Goal: Information Seeking & Learning: Learn about a topic

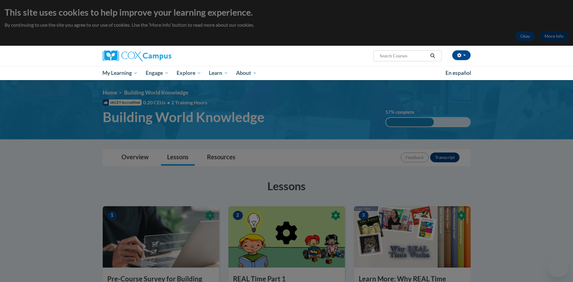
scroll to position [344, 0]
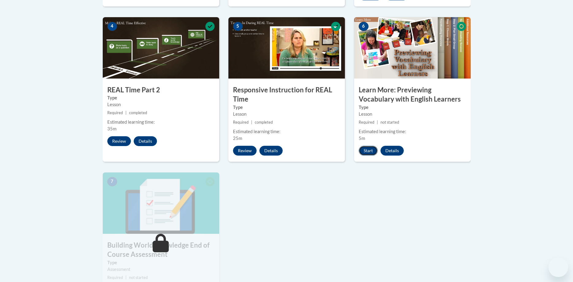
click at [373, 149] on button "Start" at bounding box center [368, 151] width 19 height 10
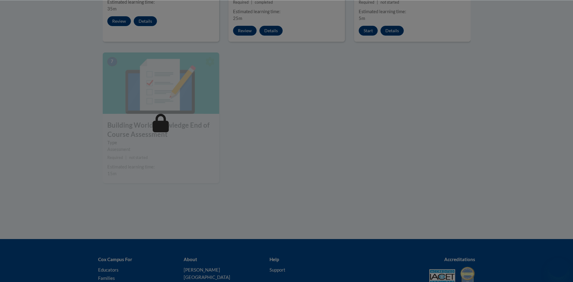
scroll to position [428, 0]
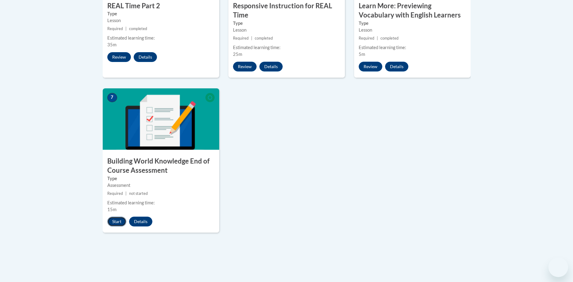
click at [124, 222] on button "Start" at bounding box center [116, 221] width 19 height 10
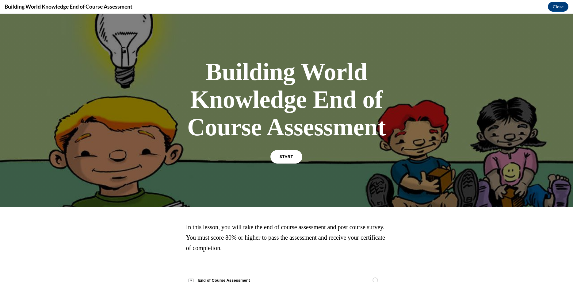
scroll to position [0, 0]
click at [296, 154] on link "START" at bounding box center [286, 157] width 33 height 14
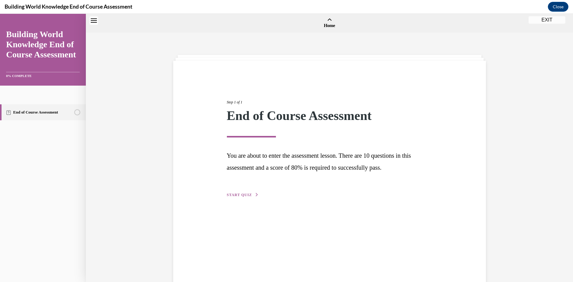
scroll to position [19, 0]
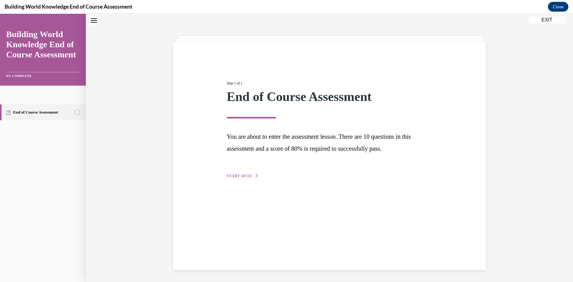
click at [240, 176] on span "START QUIZ" at bounding box center [239, 175] width 25 height 4
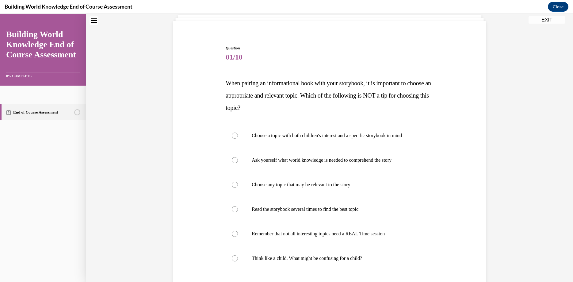
scroll to position [48, 0]
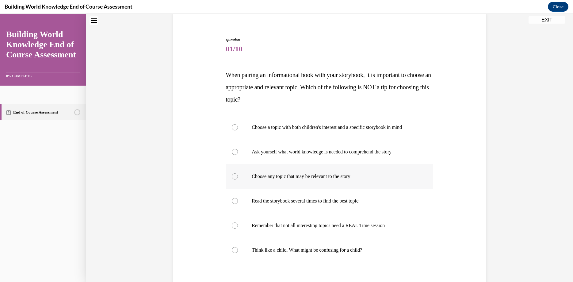
click at [264, 183] on label "Choose any topic that may be relevant to the story" at bounding box center [329, 176] width 207 height 25
click at [238, 179] on input "Choose any topic that may be relevant to the story" at bounding box center [235, 176] width 6 height 6
radio input "true"
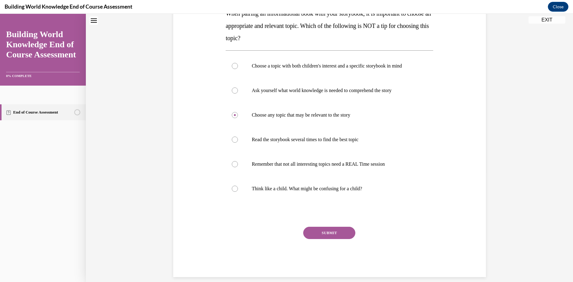
click at [304, 234] on button "SUBMIT" at bounding box center [329, 232] width 52 height 12
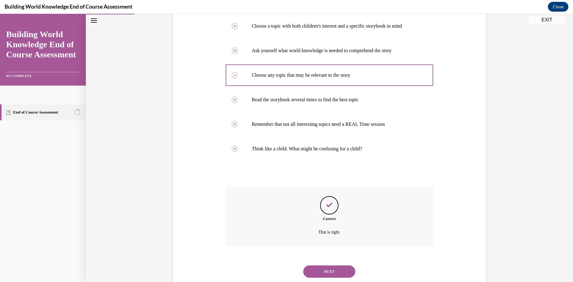
scroll to position [155, 0]
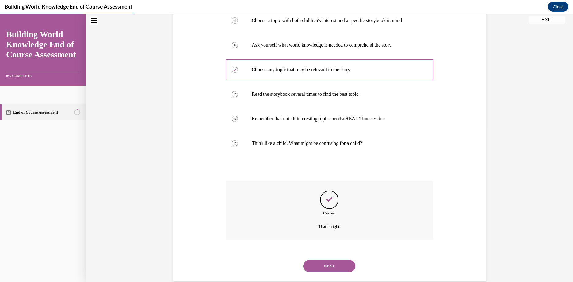
click at [318, 261] on button "NEXT" at bounding box center [329, 266] width 52 height 12
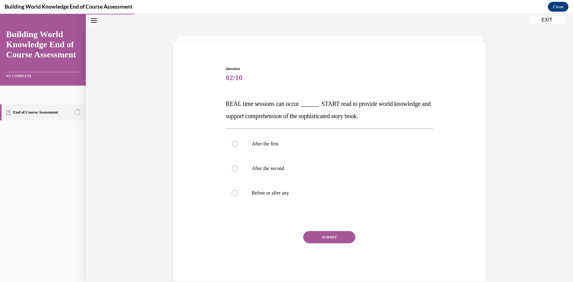
scroll to position [19, 0]
click at [270, 187] on label "Before or after any" at bounding box center [329, 193] width 207 height 25
click at [238, 190] on input "Before or after any" at bounding box center [235, 193] width 6 height 6
radio input "true"
click at [291, 170] on p "After the second" at bounding box center [335, 169] width 166 height 6
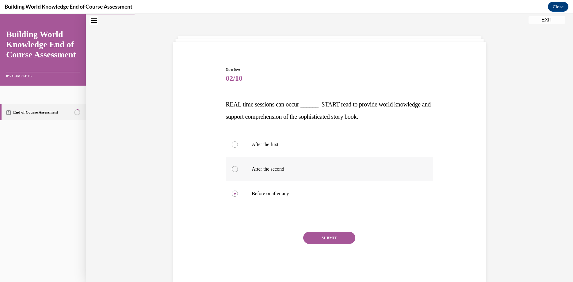
click at [238, 170] on input "After the second" at bounding box center [235, 169] width 6 height 6
radio input "true"
click at [315, 234] on button "SUBMIT" at bounding box center [329, 237] width 52 height 12
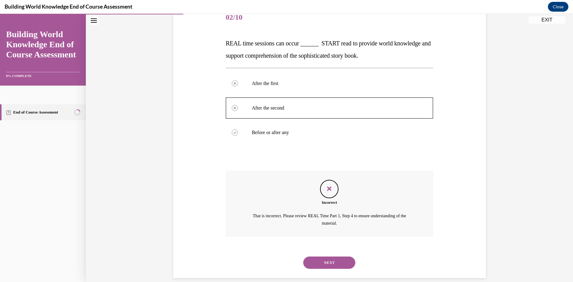
scroll to position [81, 0]
click at [341, 261] on div "NEXT" at bounding box center [329, 261] width 207 height 25
click at [341, 255] on button "NEXT" at bounding box center [329, 261] width 52 height 12
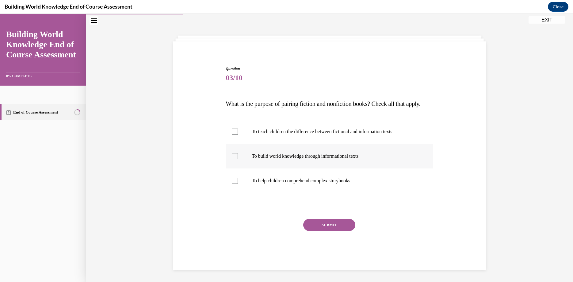
scroll to position [19, 0]
click at [266, 135] on p "To teach children the difference between fictional and information texts" at bounding box center [335, 132] width 166 height 6
click at [238, 135] on input "To teach children the difference between fictional and information texts" at bounding box center [235, 132] width 6 height 6
checkbox input "true"
click at [272, 169] on label "To build world knowledge through informational texts" at bounding box center [329, 156] width 207 height 25
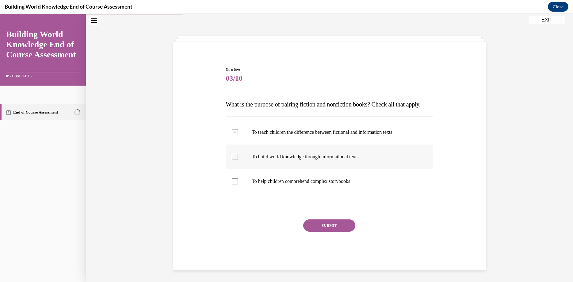
click at [238, 160] on input "To build world knowledge through informational texts" at bounding box center [235, 157] width 6 height 6
checkbox input "true"
click at [350, 231] on button "SUBMIT" at bounding box center [329, 225] width 52 height 12
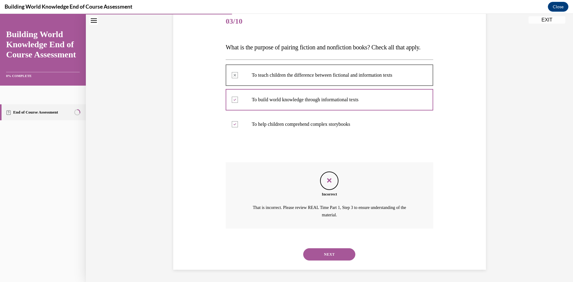
click at [316, 254] on button "NEXT" at bounding box center [329, 254] width 52 height 12
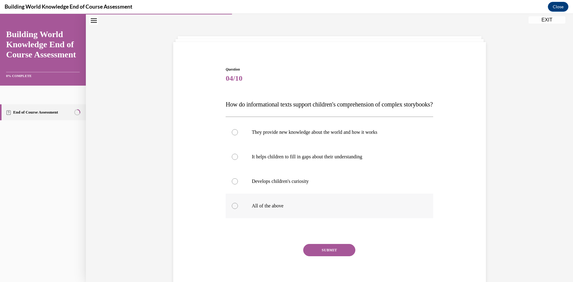
click at [261, 209] on p "All of the above" at bounding box center [335, 206] width 166 height 6
click at [238, 209] on input "All of the above" at bounding box center [235, 206] width 6 height 6
radio input "true"
click at [317, 256] on button "SUBMIT" at bounding box center [329, 250] width 52 height 12
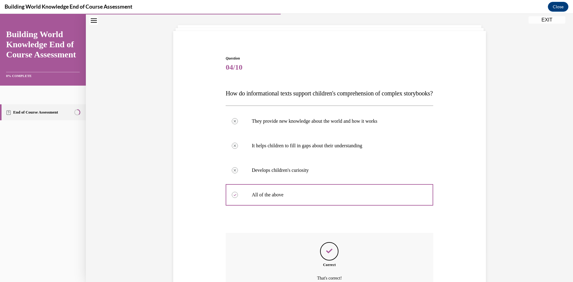
scroll to position [98, 0]
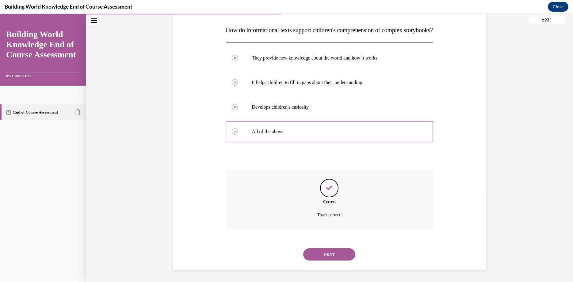
click at [340, 259] on button "NEXT" at bounding box center [329, 254] width 52 height 12
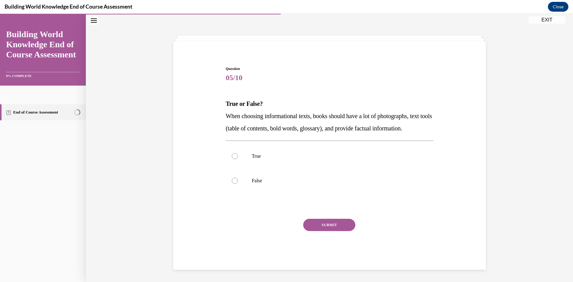
scroll to position [19, 0]
click at [238, 169] on label "True" at bounding box center [329, 156] width 207 height 25
click at [238, 160] on input "True" at bounding box center [235, 157] width 6 height 6
radio input "true"
click at [340, 231] on button "SUBMIT" at bounding box center [329, 225] width 52 height 12
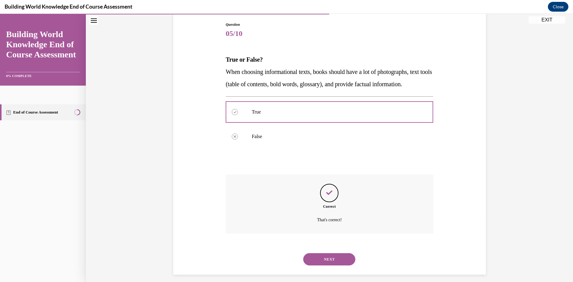
scroll to position [73, 0]
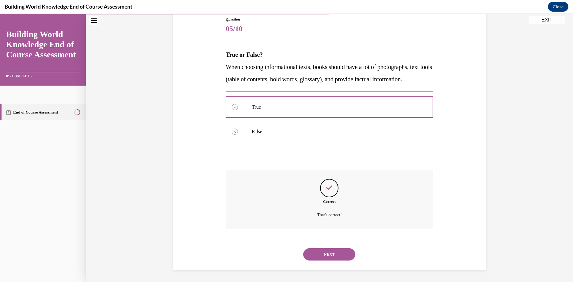
click at [334, 255] on button "NEXT" at bounding box center [329, 254] width 52 height 12
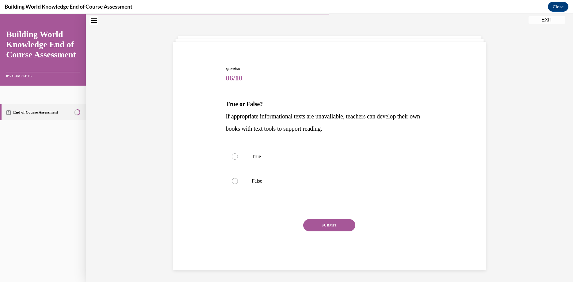
scroll to position [19, 0]
click at [249, 163] on label "True" at bounding box center [329, 156] width 207 height 25
click at [238, 160] on input "True" at bounding box center [235, 157] width 6 height 6
radio input "true"
click at [319, 225] on button "SUBMIT" at bounding box center [329, 225] width 52 height 12
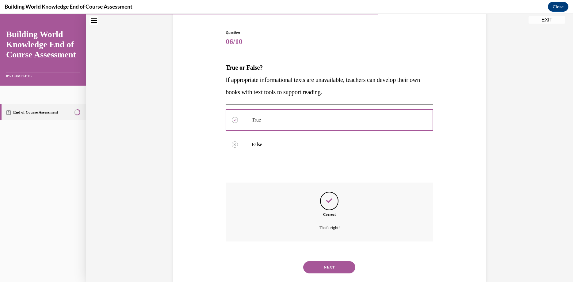
scroll to position [61, 0]
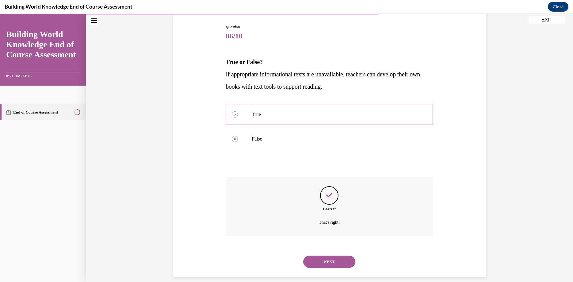
click at [334, 256] on button "NEXT" at bounding box center [329, 261] width 52 height 12
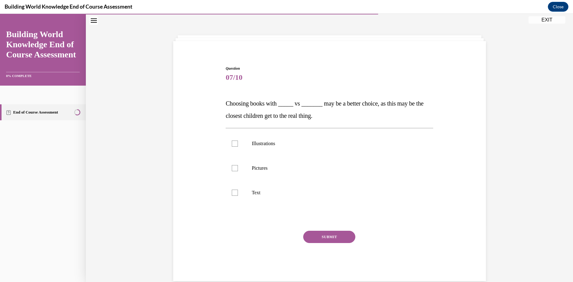
scroll to position [19, 0]
click at [262, 140] on label "Illustrations" at bounding box center [329, 144] width 207 height 25
click at [238, 141] on input "Illustrations" at bounding box center [235, 144] width 6 height 6
checkbox input "true"
click at [269, 164] on label "Pictures" at bounding box center [329, 169] width 207 height 25
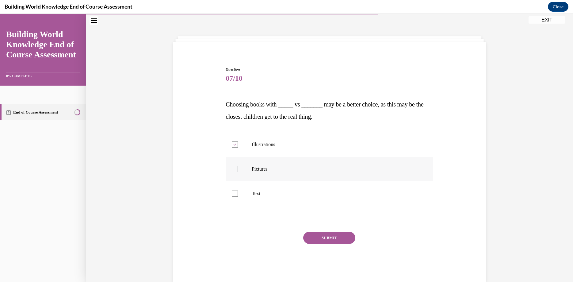
click at [238, 166] on input "Pictures" at bounding box center [235, 169] width 6 height 6
checkbox input "true"
click at [320, 238] on button "SUBMIT" at bounding box center [329, 237] width 52 height 12
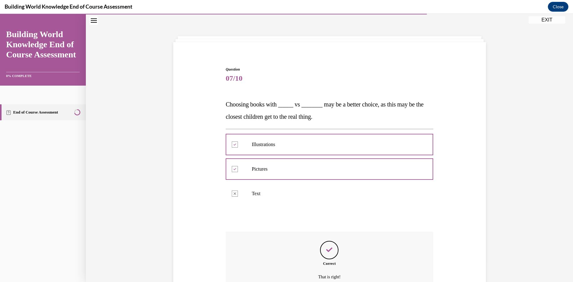
scroll to position [73, 0]
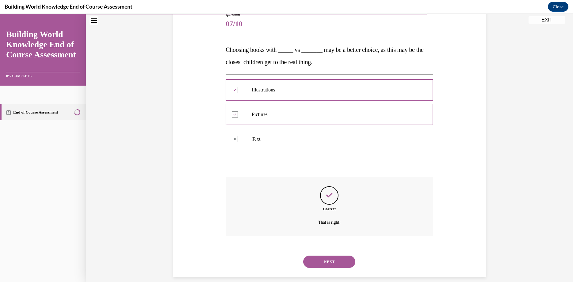
click at [336, 255] on button "NEXT" at bounding box center [329, 261] width 52 height 12
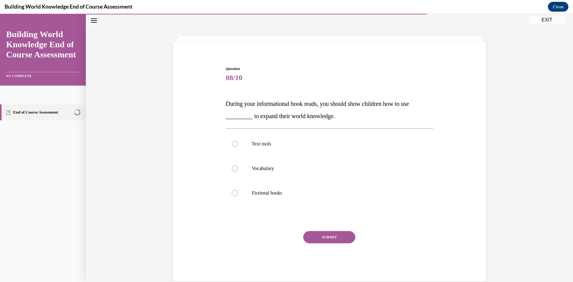
scroll to position [19, 0]
click at [261, 142] on p "Text tools" at bounding box center [335, 144] width 166 height 6
click at [238, 142] on input "Text tools" at bounding box center [235, 144] width 6 height 6
radio input "true"
click at [316, 233] on button "SUBMIT" at bounding box center [329, 237] width 52 height 12
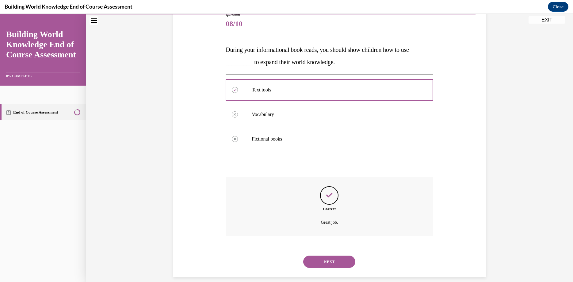
click at [323, 258] on button "NEXT" at bounding box center [329, 261] width 52 height 12
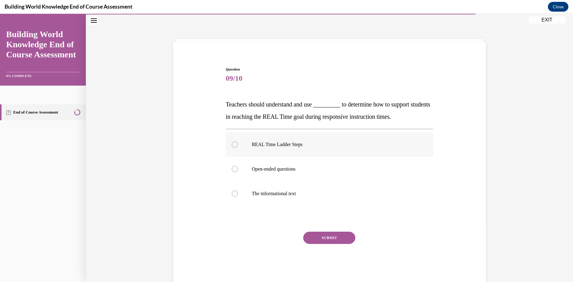
click at [295, 146] on p "REAL Time Ladder Steps" at bounding box center [335, 144] width 166 height 6
click at [238, 146] on input "REAL Time Ladder Steps" at bounding box center [235, 144] width 6 height 6
radio input "true"
click at [321, 239] on button "SUBMIT" at bounding box center [329, 237] width 52 height 12
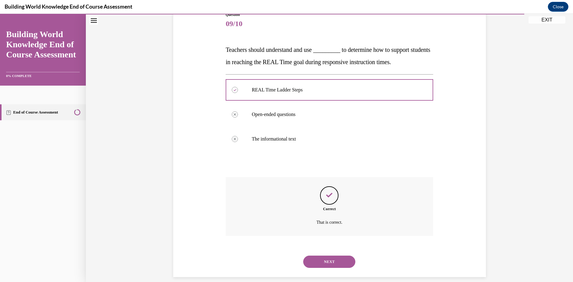
click at [319, 255] on button "NEXT" at bounding box center [329, 261] width 52 height 12
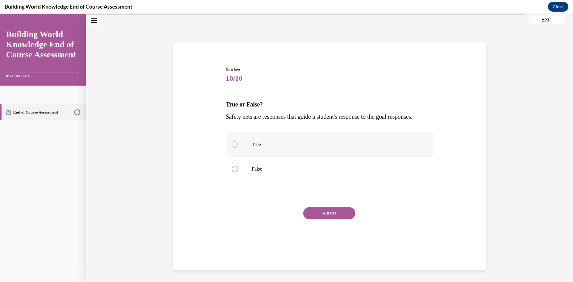
click at [258, 147] on p "True" at bounding box center [335, 144] width 166 height 6
click at [238, 147] on input "True" at bounding box center [235, 144] width 6 height 6
radio input "true"
click at [333, 219] on button "SUBMIT" at bounding box center [329, 213] width 52 height 12
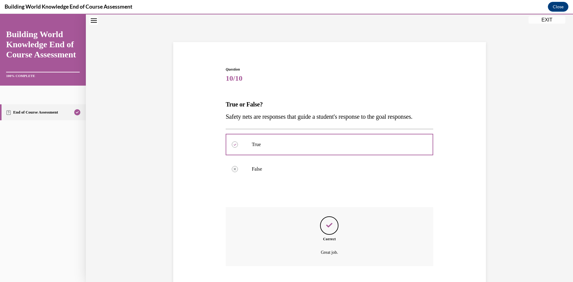
scroll to position [61, 0]
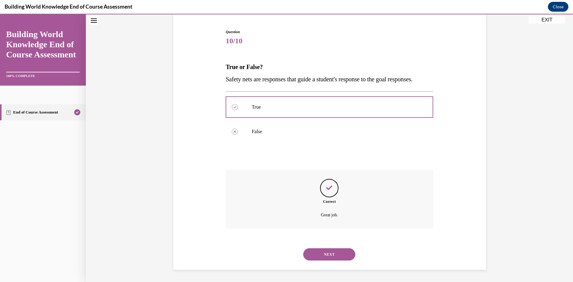
click at [320, 249] on button "NEXT" at bounding box center [329, 254] width 52 height 12
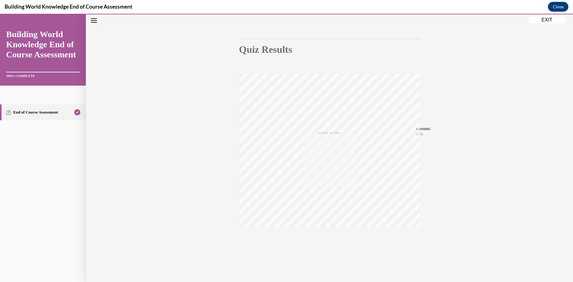
scroll to position [46, 0]
click at [549, 19] on button "EXIT" at bounding box center [546, 19] width 37 height 7
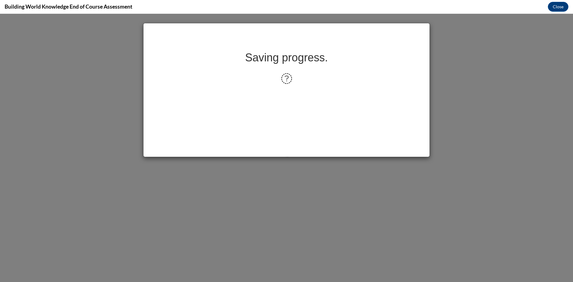
scroll to position [0, 0]
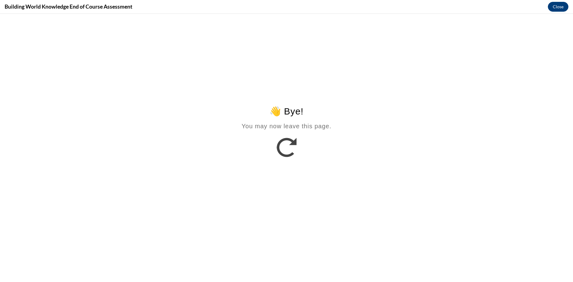
click at [560, 4] on button "Close" at bounding box center [558, 7] width 21 height 10
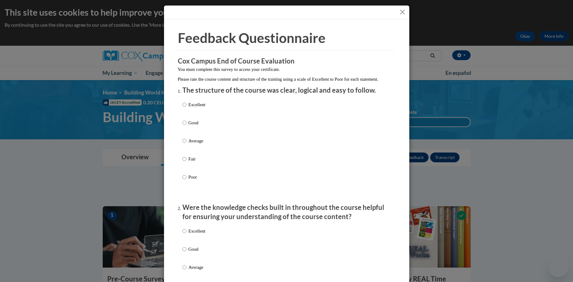
click at [191, 108] on p "Excellent" at bounding box center [196, 104] width 17 height 7
click at [186, 108] on input "Excellent" at bounding box center [184, 104] width 4 height 7
radio input "true"
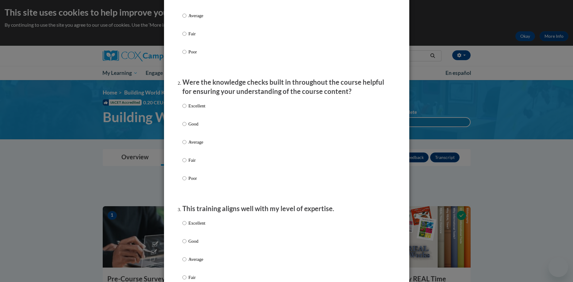
click at [200, 109] on p "Excellent" at bounding box center [196, 105] width 17 height 7
click at [186, 109] on input "Excellent" at bounding box center [184, 105] width 4 height 7
radio input "true"
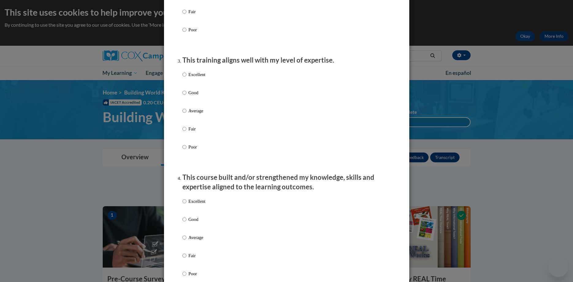
scroll to position [281, 0]
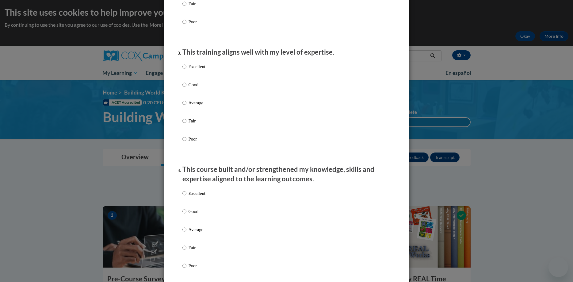
click at [204, 70] on p "Excellent" at bounding box center [196, 66] width 17 height 7
click at [186, 70] on input "Excellent" at bounding box center [184, 66] width 4 height 7
radio input "true"
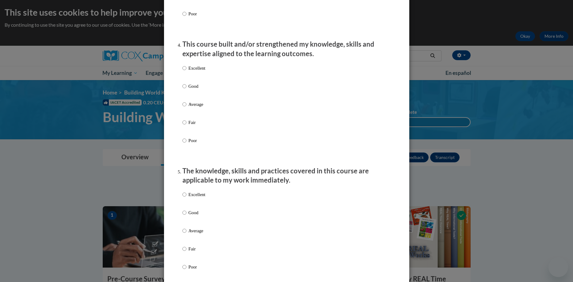
click at [194, 71] on p "Excellent" at bounding box center [196, 68] width 17 height 7
click at [186, 71] on input "Excellent" at bounding box center [184, 68] width 4 height 7
radio input "true"
click at [196, 206] on label "Excellent" at bounding box center [193, 199] width 23 height 17
click at [186, 198] on input "Excellent" at bounding box center [184, 194] width 4 height 7
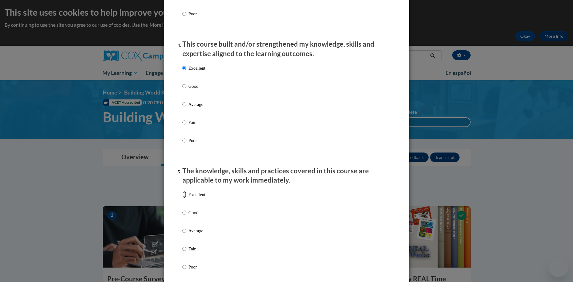
radio input "true"
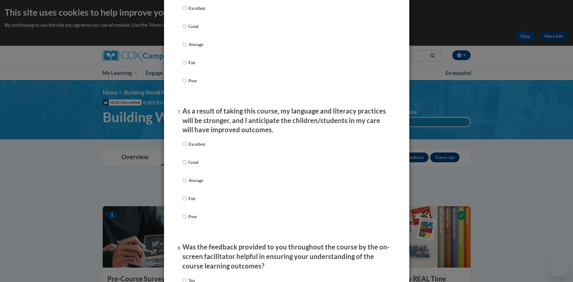
scroll to position [656, 0]
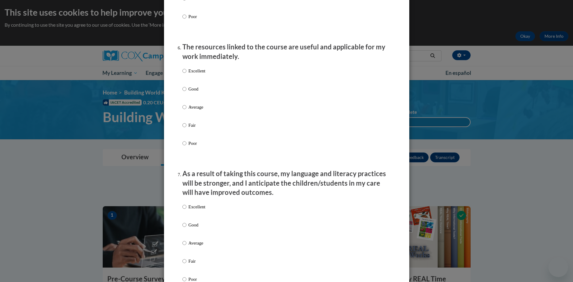
click at [192, 73] on p "Excellent" at bounding box center [196, 70] width 17 height 7
click at [186, 73] on input "Excellent" at bounding box center [184, 70] width 4 height 7
radio input "true"
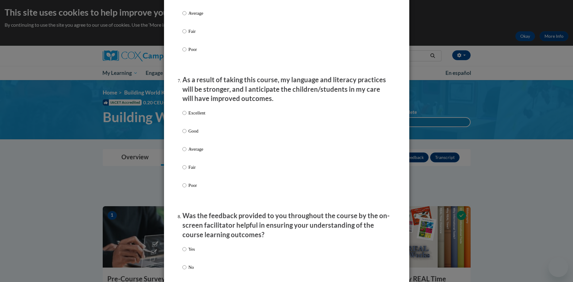
click at [204, 116] on p "Excellent" at bounding box center [196, 112] width 17 height 7
click at [186, 116] on input "Excellent" at bounding box center [184, 112] width 4 height 7
radio input "true"
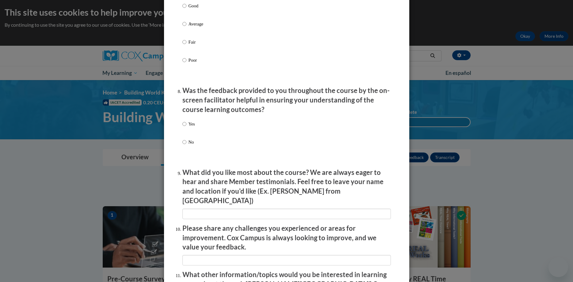
click at [191, 127] on p "Yes" at bounding box center [191, 123] width 6 height 7
click at [186, 127] on input "Yes" at bounding box center [184, 123] width 4 height 7
radio input "true"
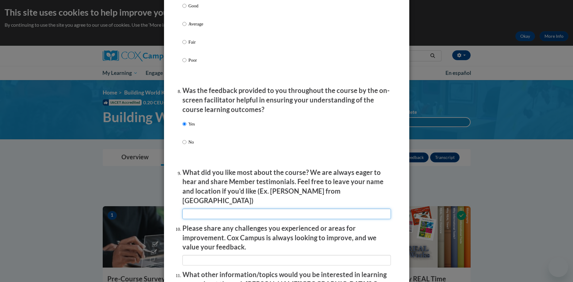
click at [215, 208] on input "textbox" at bounding box center [286, 213] width 208 height 10
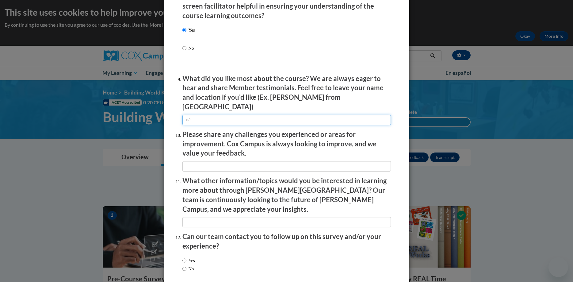
type input "n/a"
click at [227, 161] on input "textbox" at bounding box center [286, 166] width 208 height 10
type input "n/a"
click at [242, 217] on input "textbox" at bounding box center [286, 222] width 208 height 10
type input "n/a"
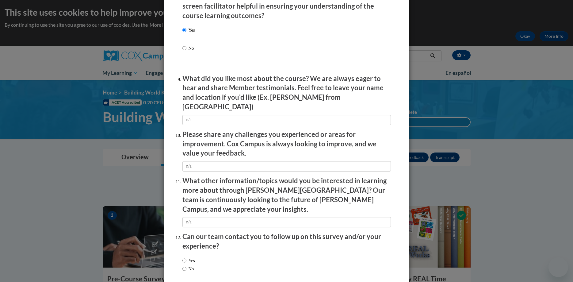
click at [191, 254] on div "Yes No" at bounding box center [188, 264] width 13 height 21
click at [191, 265] on label "No" at bounding box center [188, 268] width 12 height 7
click at [186, 265] on input "No" at bounding box center [184, 268] width 4 height 7
radio input "true"
